Goal: Communication & Community: Answer question/provide support

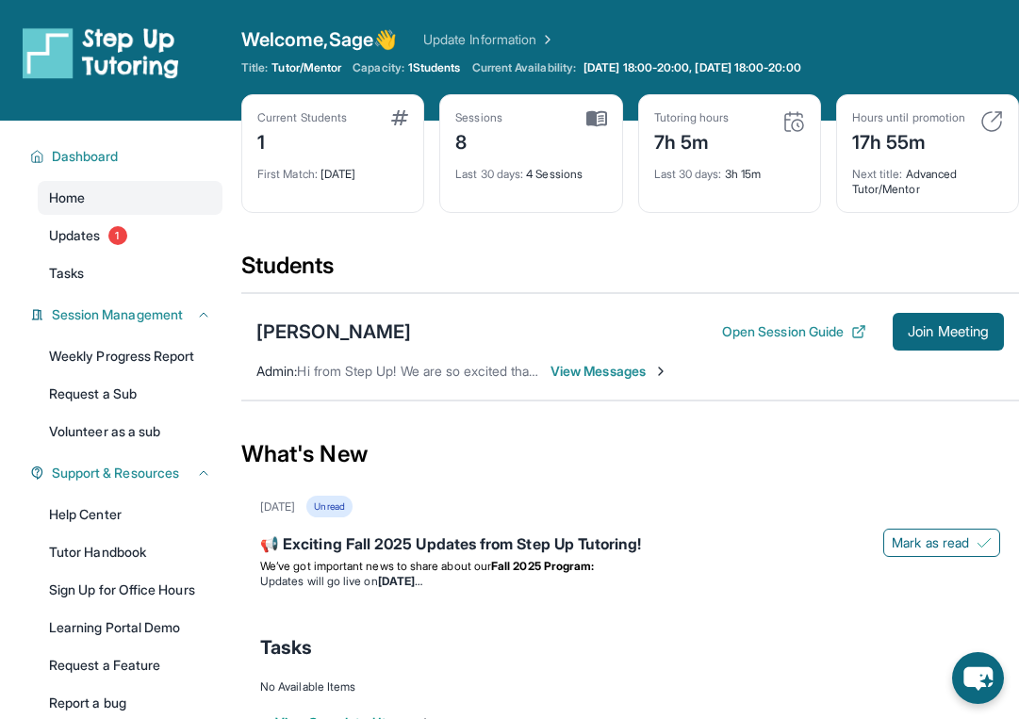
scroll to position [121, 0]
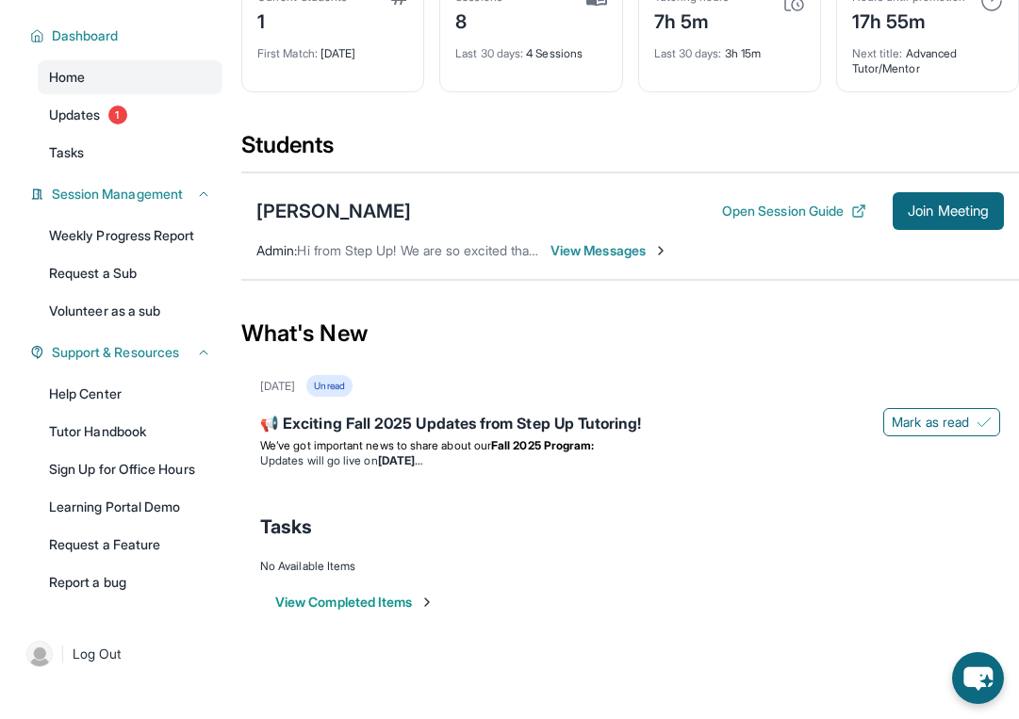
click at [597, 249] on span "View Messages" at bounding box center [610, 250] width 118 height 19
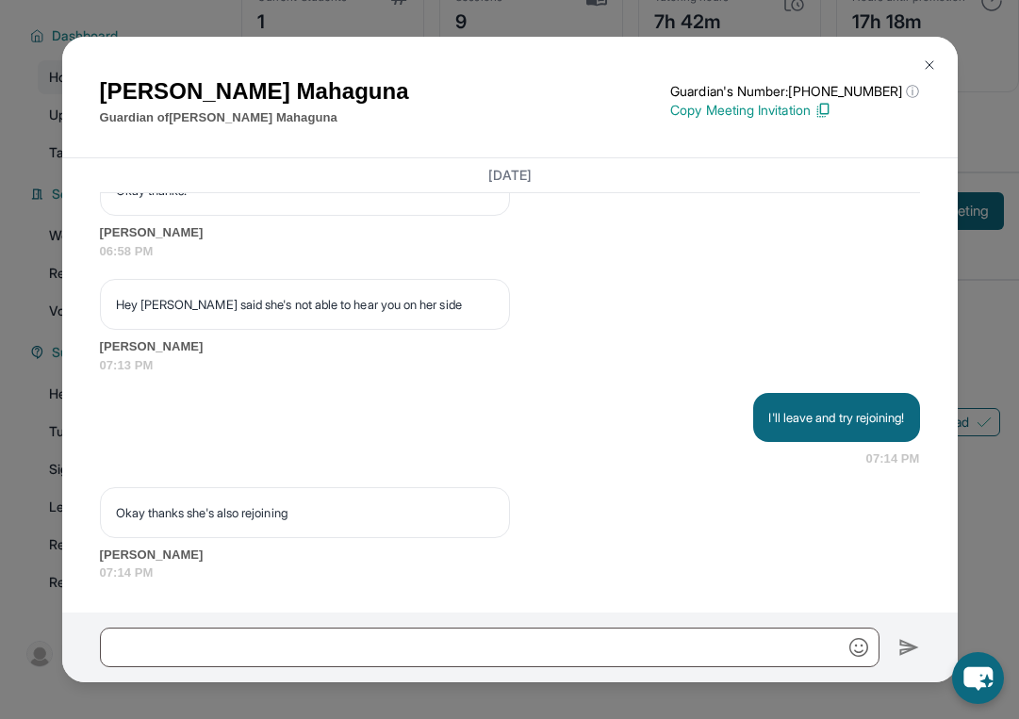
scroll to position [12181, 0]
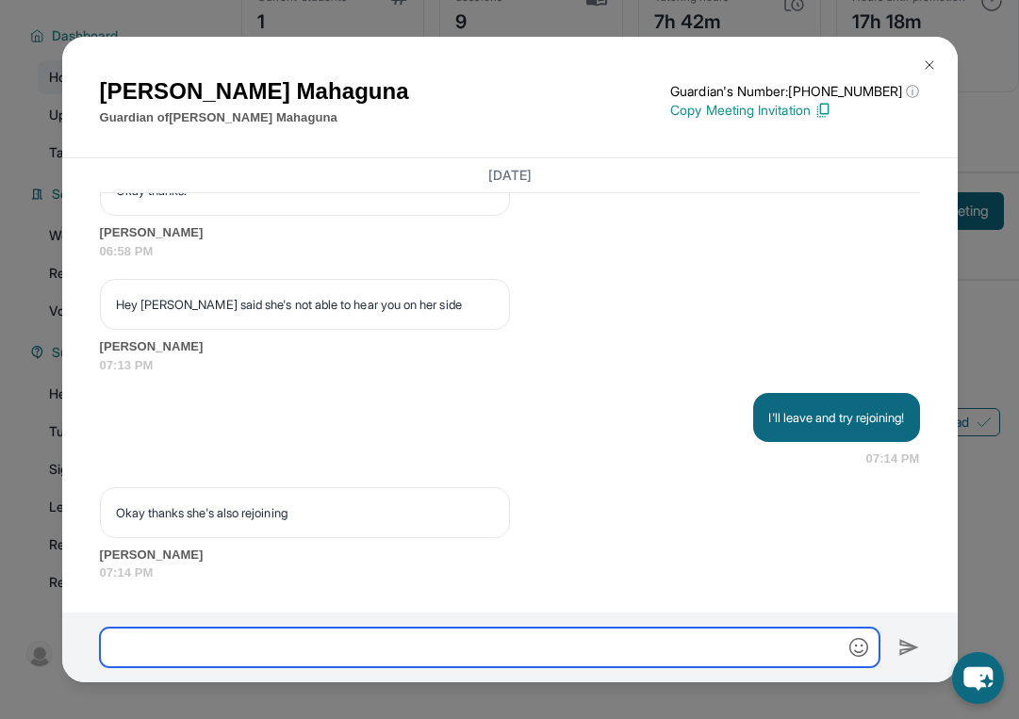
click at [440, 651] on input "text" at bounding box center [490, 648] width 780 height 40
type input "**********"
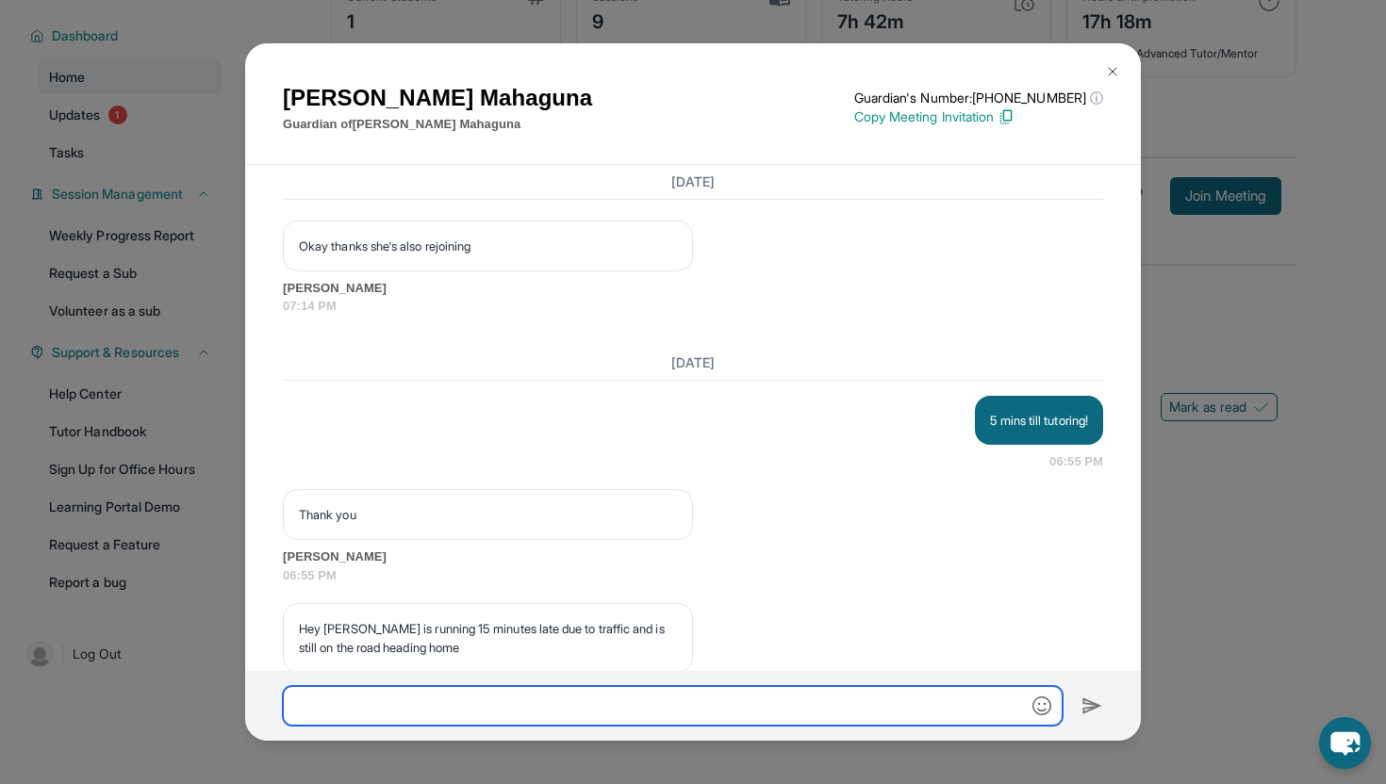
scroll to position [12531, 0]
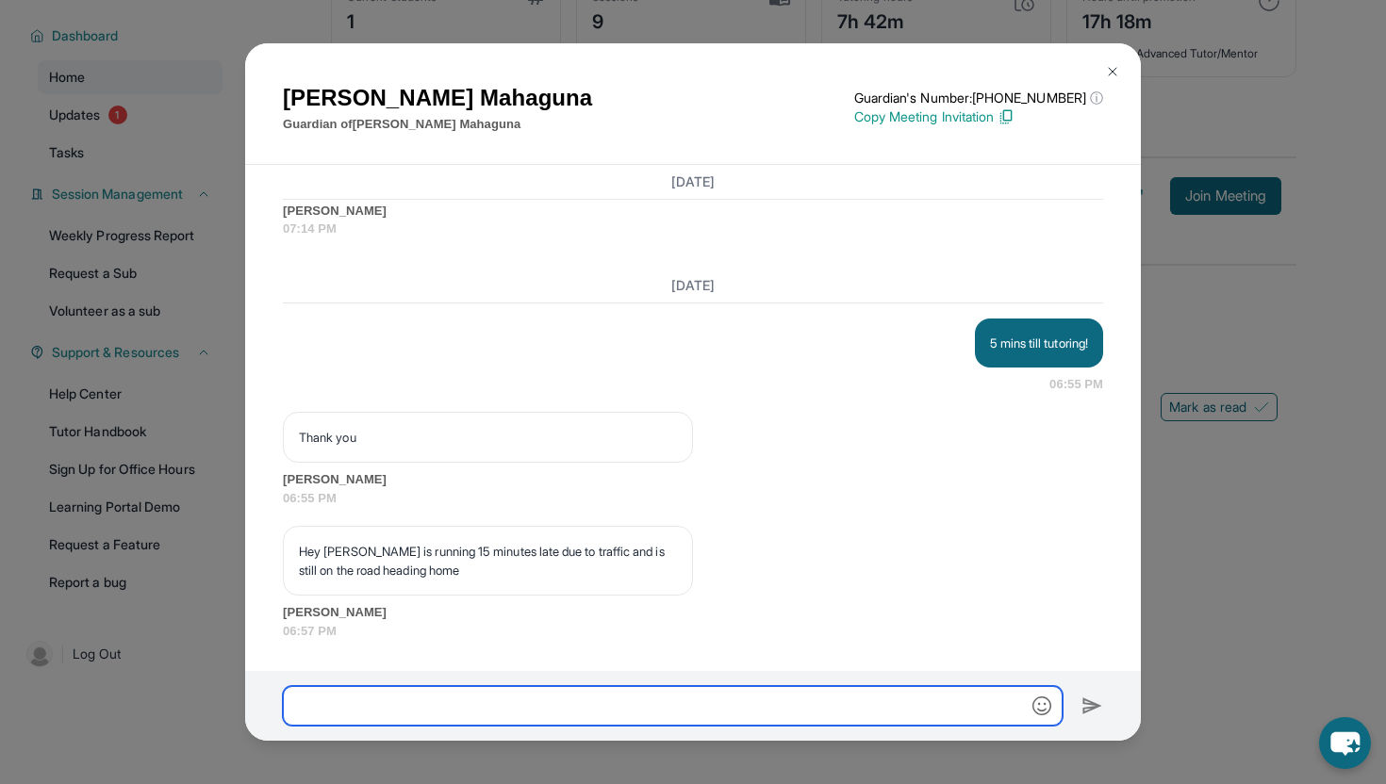
click at [553, 699] on input "text" at bounding box center [673, 706] width 780 height 40
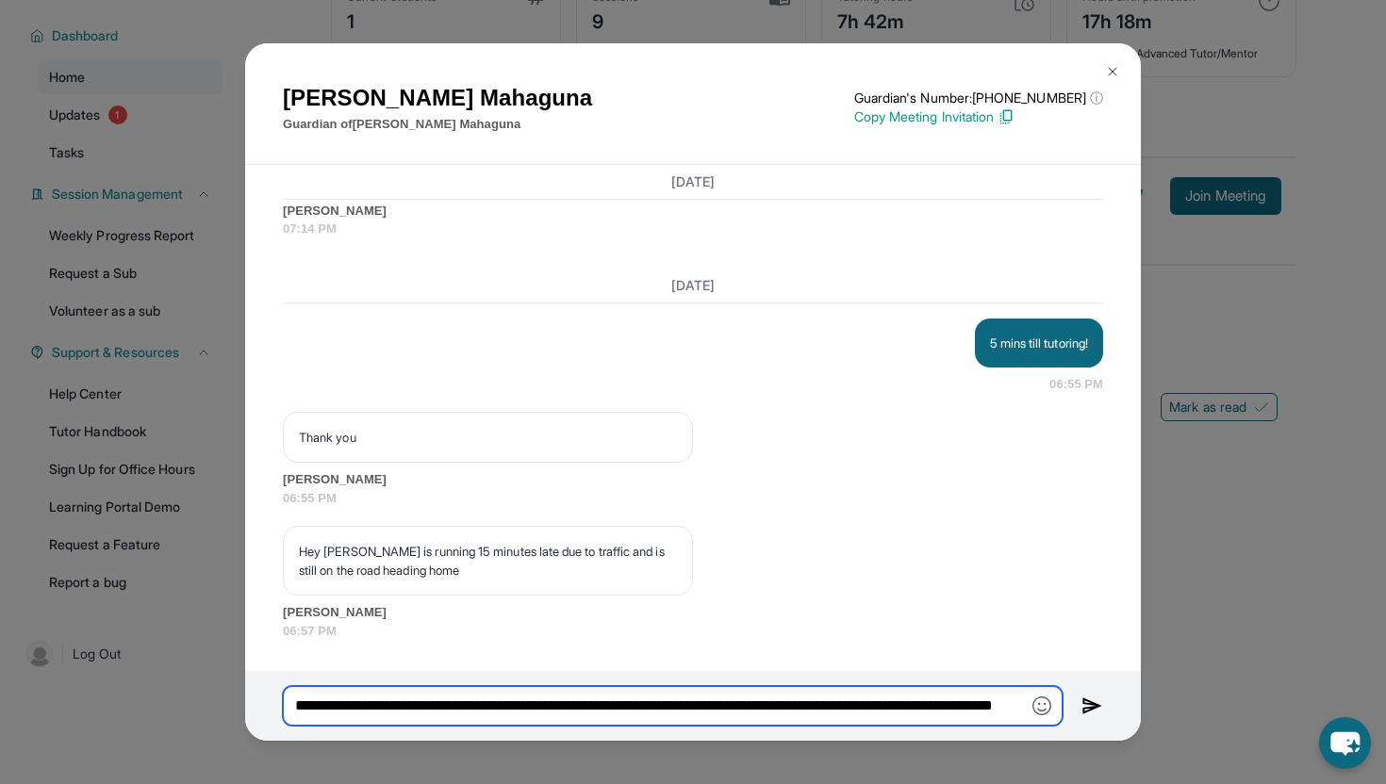
type input "**********"
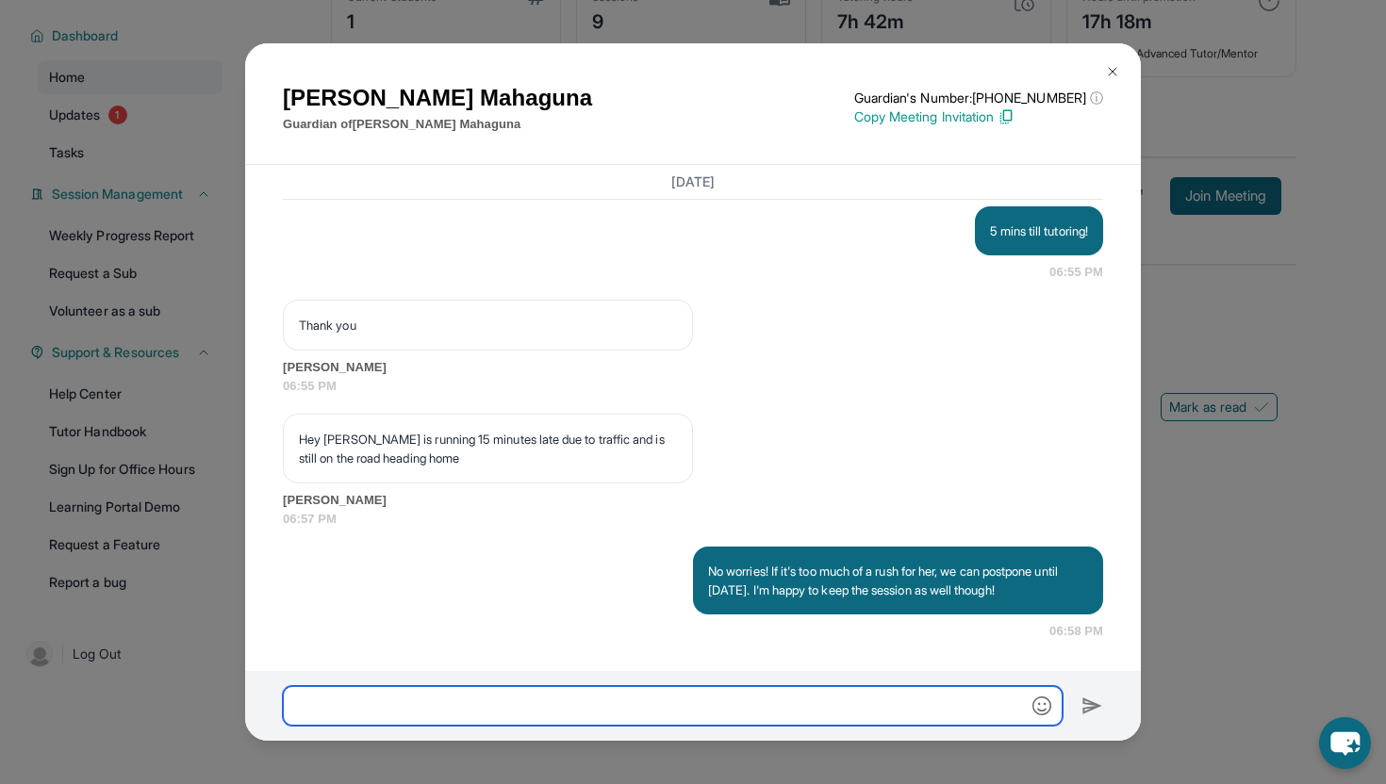
scroll to position [12643, 0]
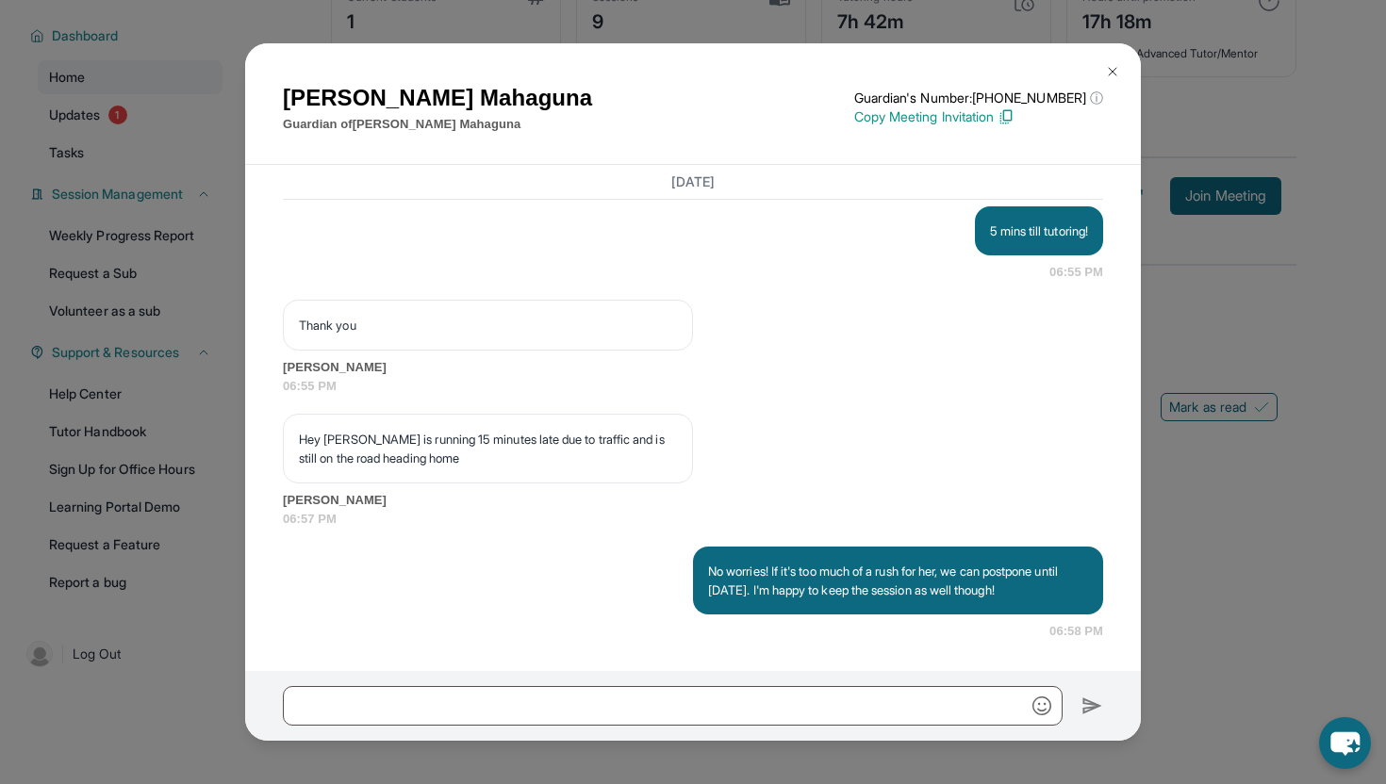
click at [1018, 74] on img at bounding box center [1112, 71] width 15 height 15
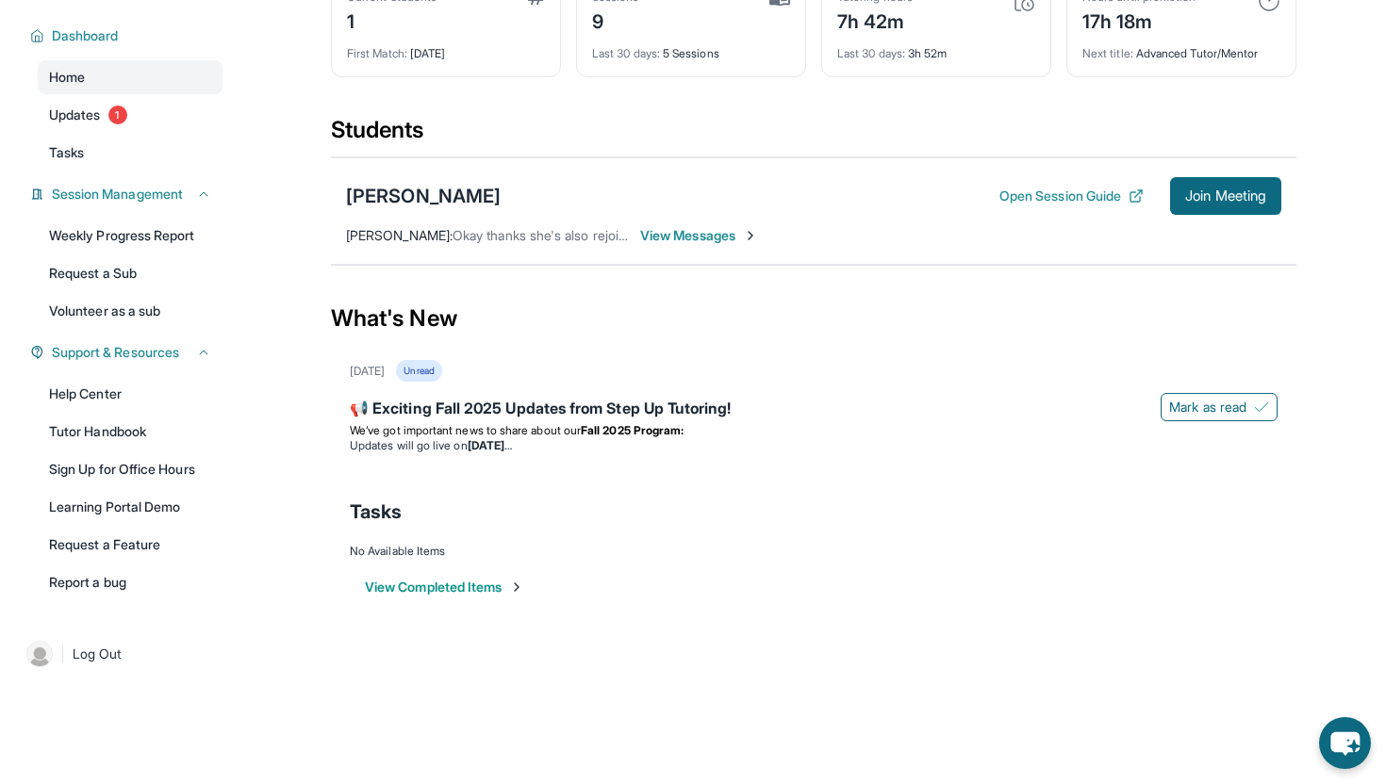
click at [662, 245] on div "[PERSON_NAME] Open Session Guide Join Meeting [PERSON_NAME] : Okay thanks she's…" at bounding box center [813, 210] width 965 height 107
click at [662, 239] on span "View Messages" at bounding box center [699, 235] width 118 height 19
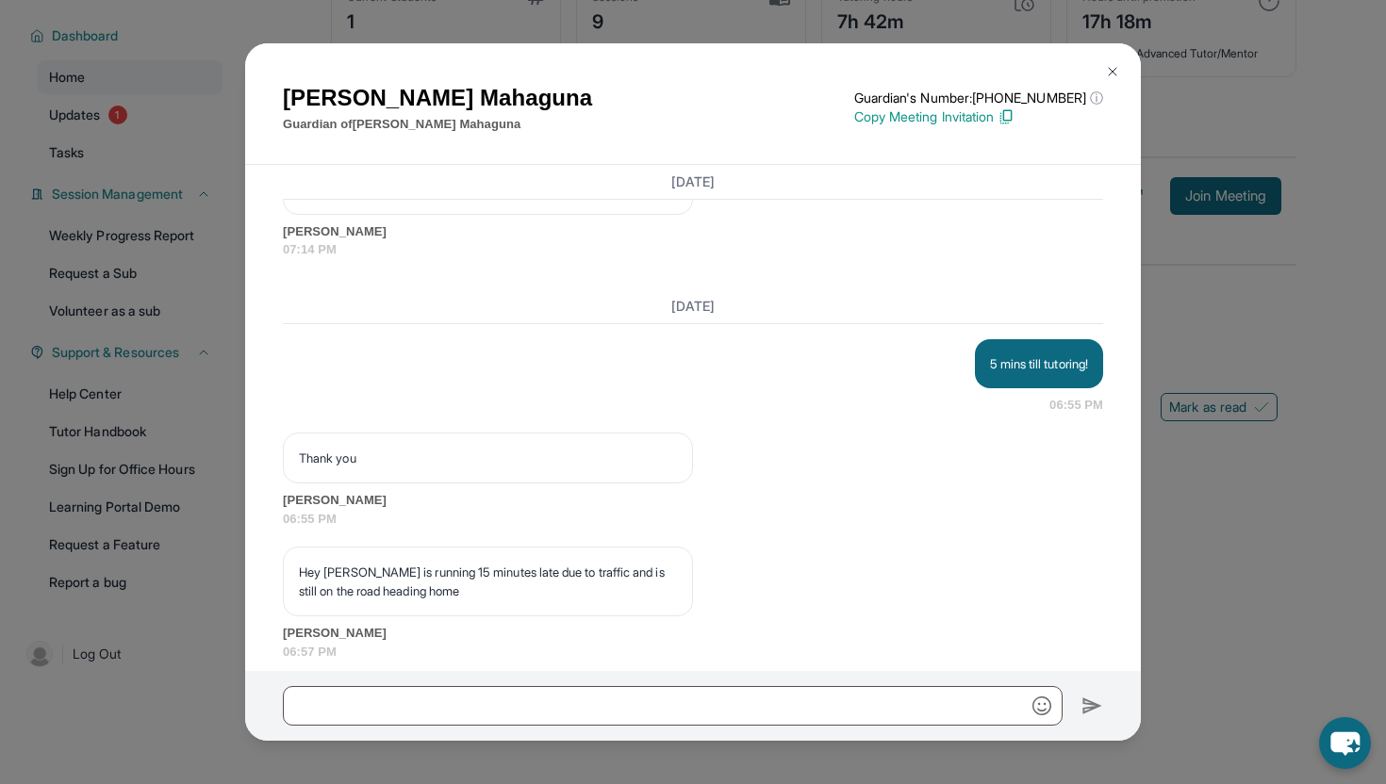
scroll to position [12776, 0]
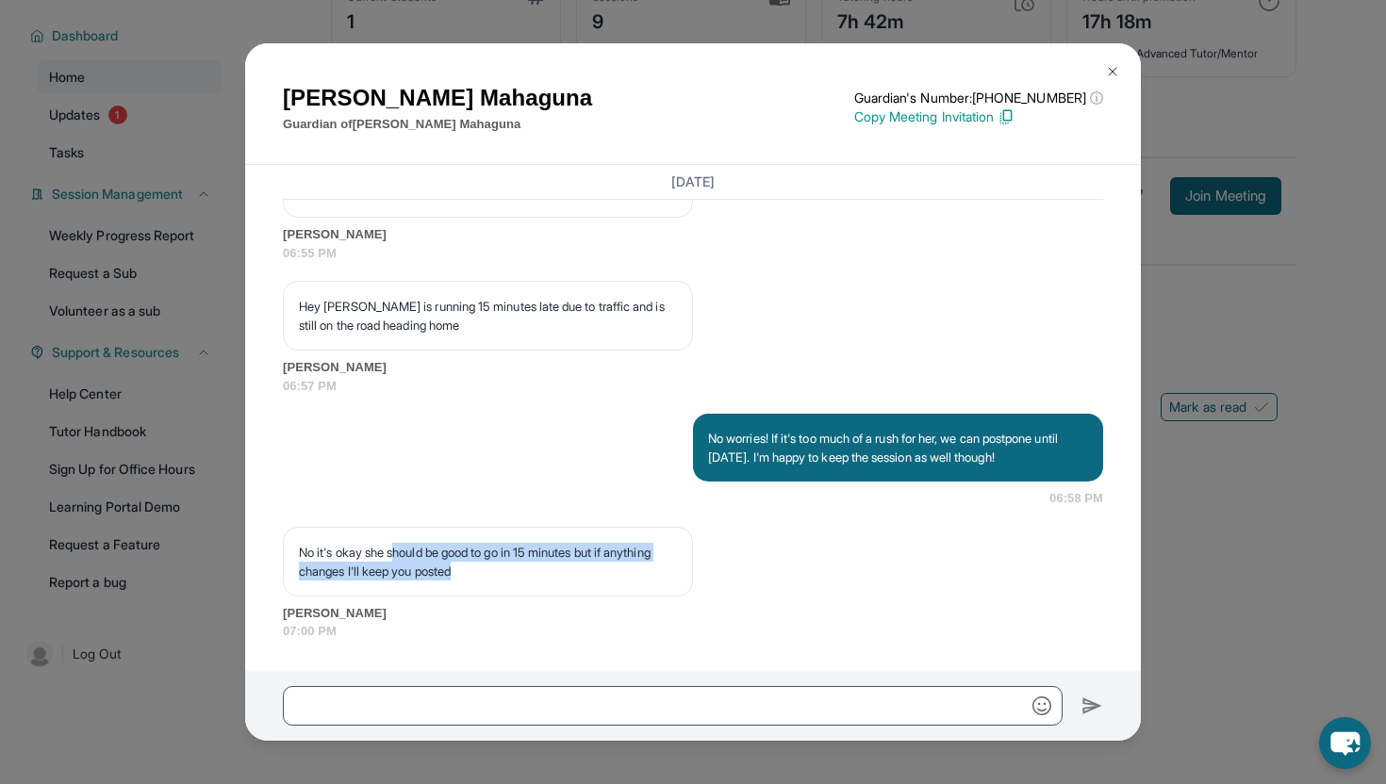
drag, startPoint x: 400, startPoint y: 545, endPoint x: 497, endPoint y: 582, distance: 103.8
click at [497, 582] on div "No it's okay she should be good to go in 15 minutes but if anything changes I'l…" at bounding box center [488, 562] width 410 height 70
click at [524, 573] on p "No it's okay she should be good to go in 15 minutes but if anything changes I'l…" at bounding box center [488, 562] width 378 height 38
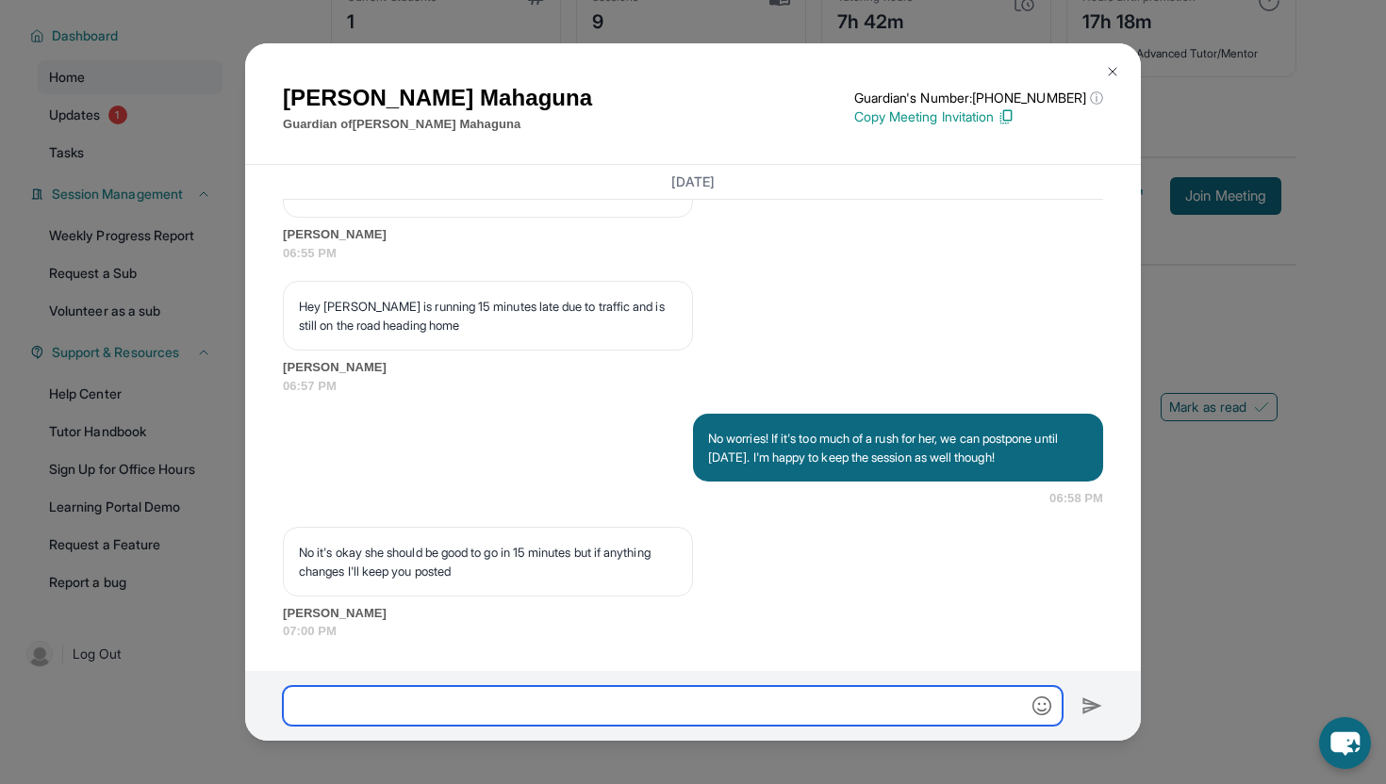
click at [482, 700] on input "text" at bounding box center [673, 706] width 780 height 40
type input "**********"
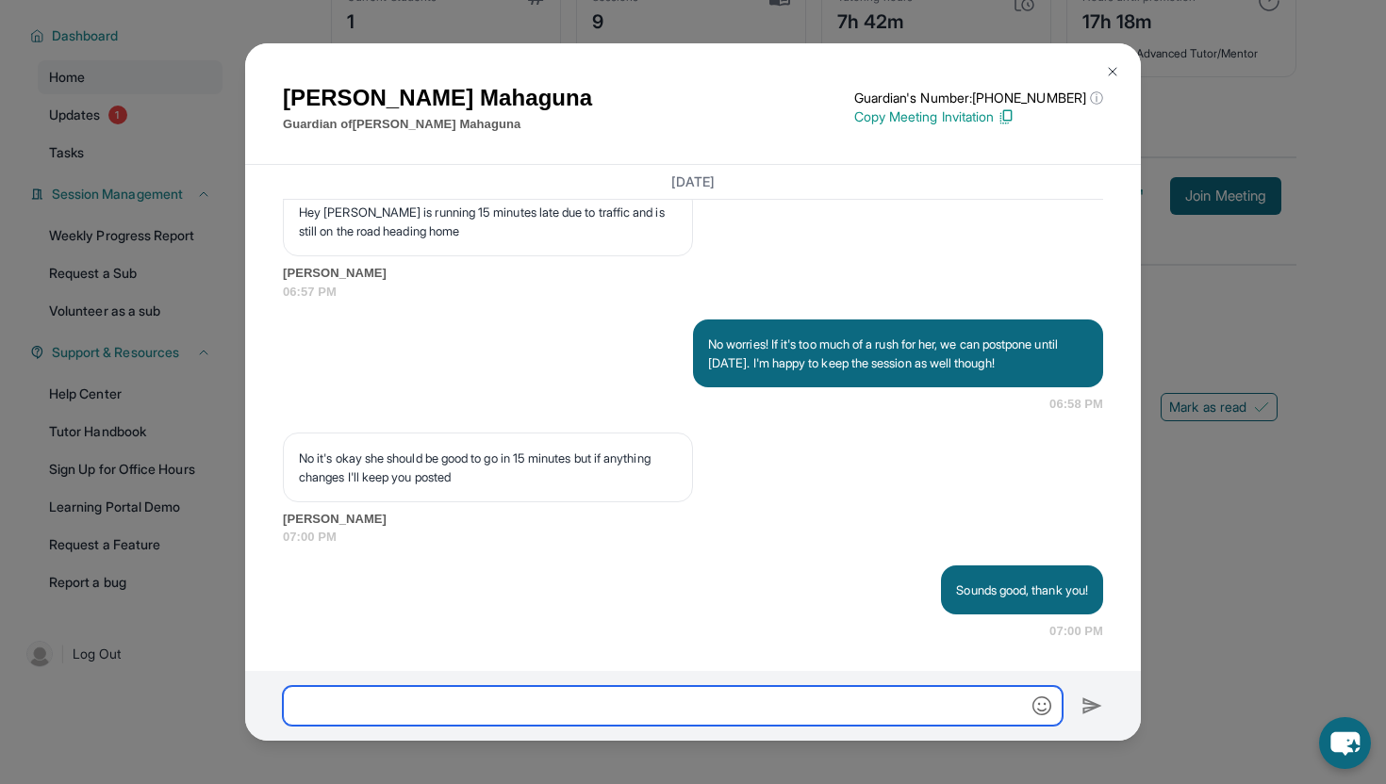
scroll to position [12870, 0]
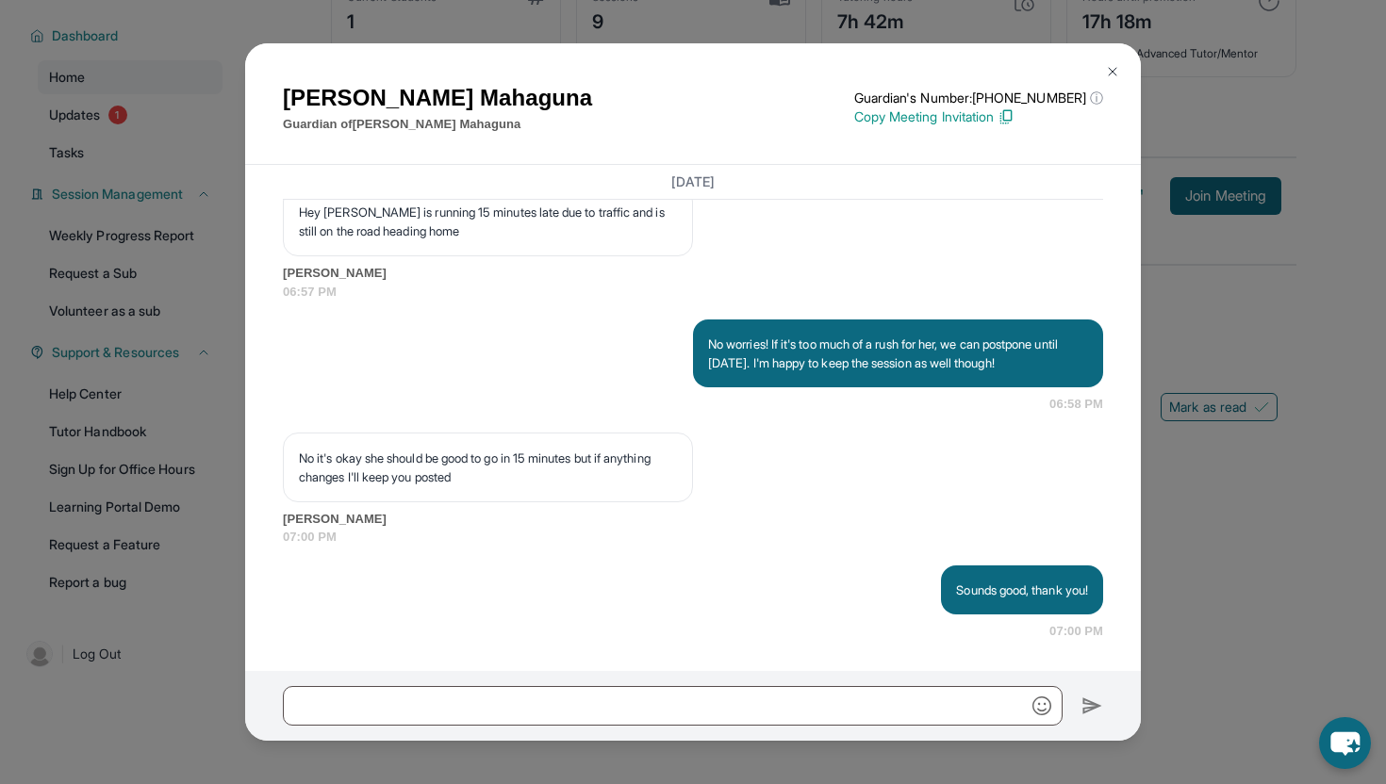
click at [1018, 74] on button at bounding box center [1113, 72] width 38 height 38
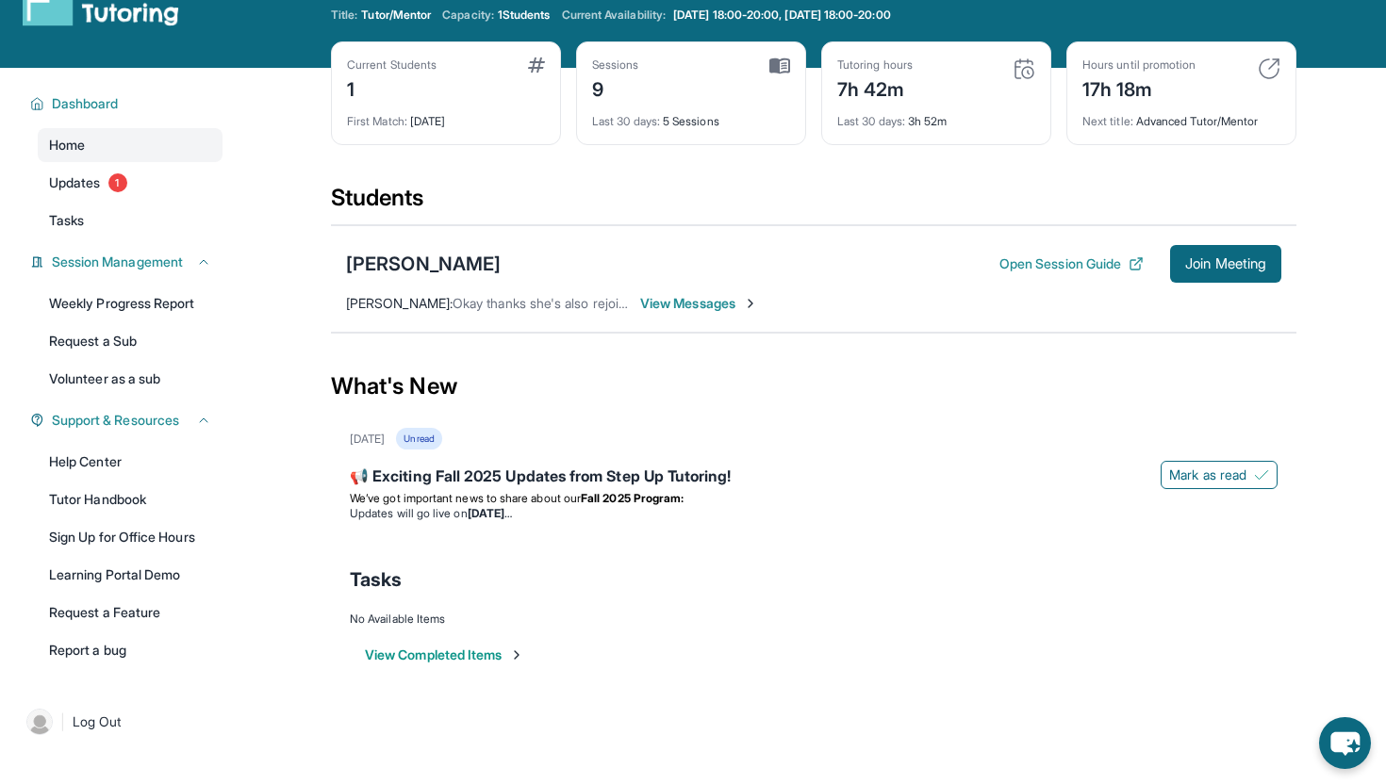
scroll to position [0, 0]
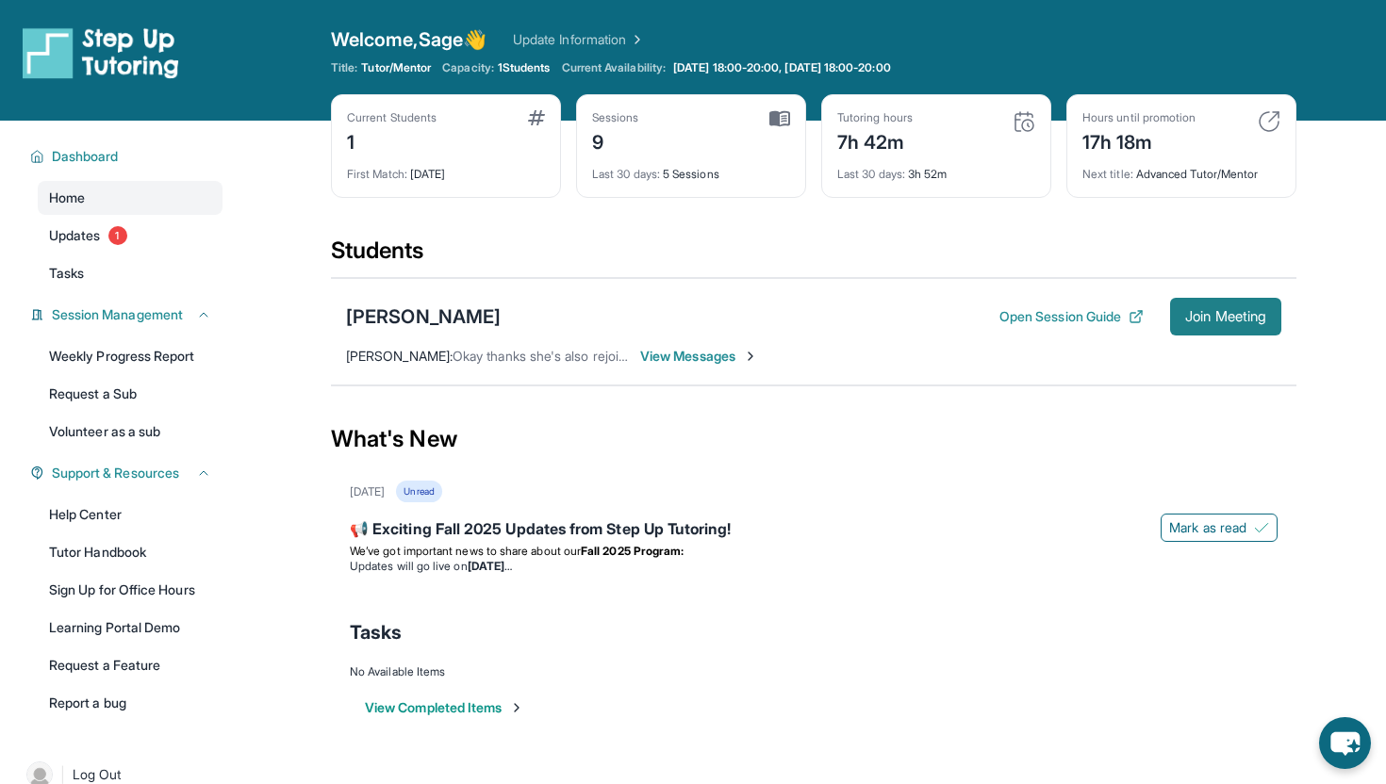
click at [1018, 302] on button "Join Meeting" at bounding box center [1225, 317] width 111 height 38
